Goal: Find specific page/section: Find specific page/section

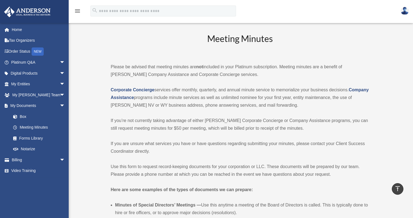
scroll to position [879, 0]
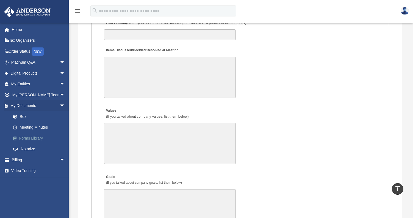
drag, startPoint x: 0, startPoint y: 0, endPoint x: 25, endPoint y: 139, distance: 141.5
click at [25, 139] on link "Forms Library" at bounding box center [41, 138] width 66 height 11
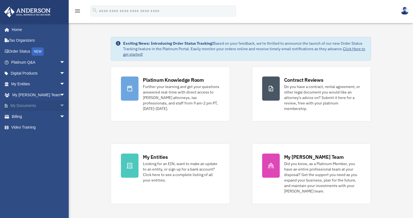
click at [60, 104] on span "arrow_drop_down" at bounding box center [65, 106] width 11 height 11
click at [37, 138] on link "Forms Library" at bounding box center [41, 138] width 66 height 11
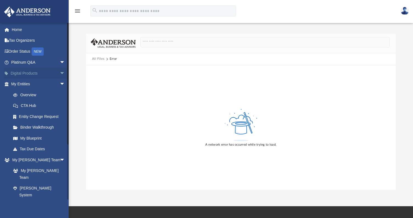
click at [60, 71] on span "arrow_drop_down" at bounding box center [65, 73] width 11 height 11
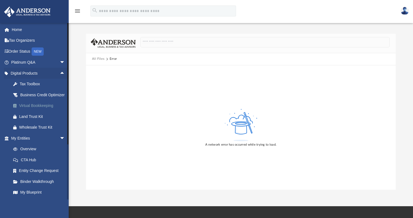
click at [38, 109] on div "Virtual Bookkeeping" at bounding box center [42, 105] width 47 height 7
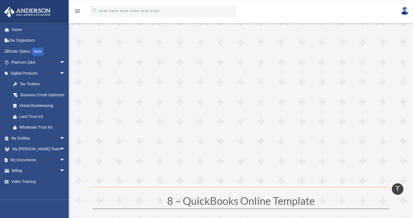
scroll to position [1275, 0]
